Goal: Navigation & Orientation: Go to known website

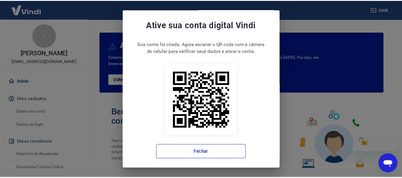
scroll to position [5, 0]
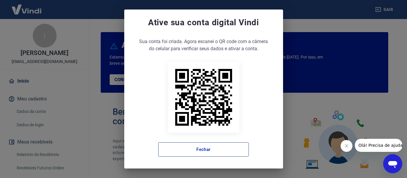
click at [215, 151] on button "Fechar" at bounding box center [203, 150] width 91 height 14
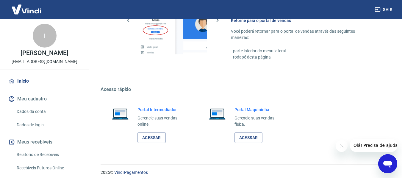
scroll to position [372, 0]
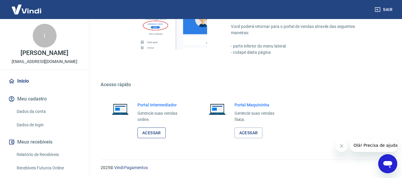
click at [155, 131] on link "Acessar" at bounding box center [152, 133] width 28 height 11
